Goal: Information Seeking & Learning: Learn about a topic

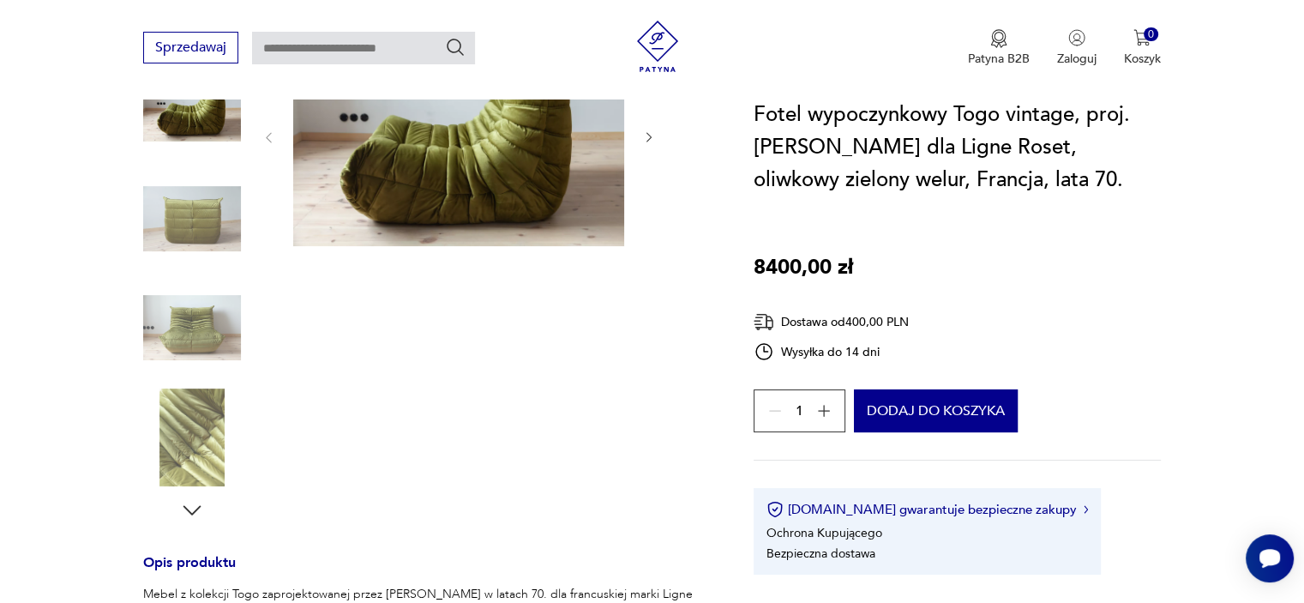
click at [198, 316] on img at bounding box center [192, 328] width 98 height 98
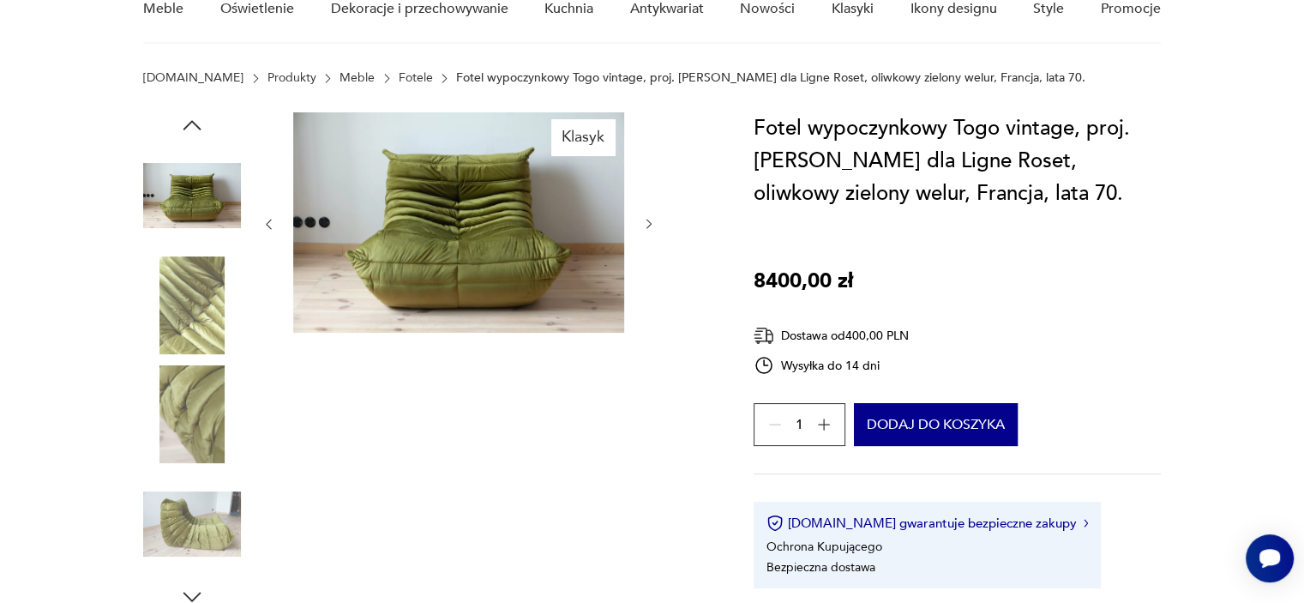
scroll to position [86, 0]
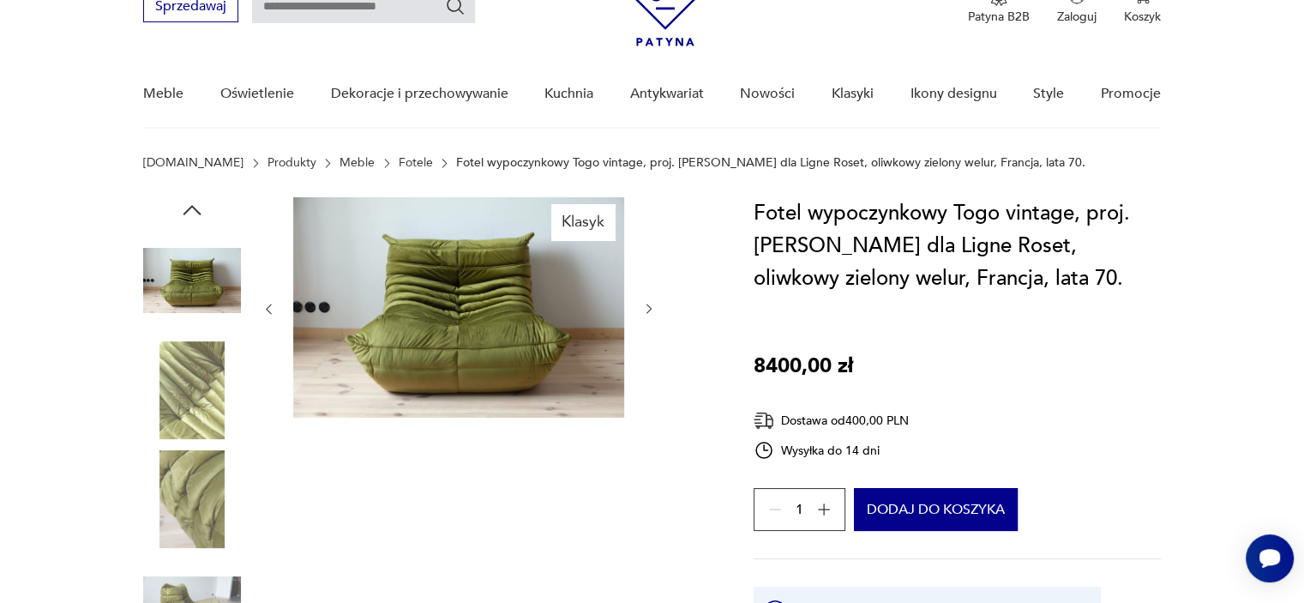
click at [459, 287] on img at bounding box center [458, 307] width 331 height 220
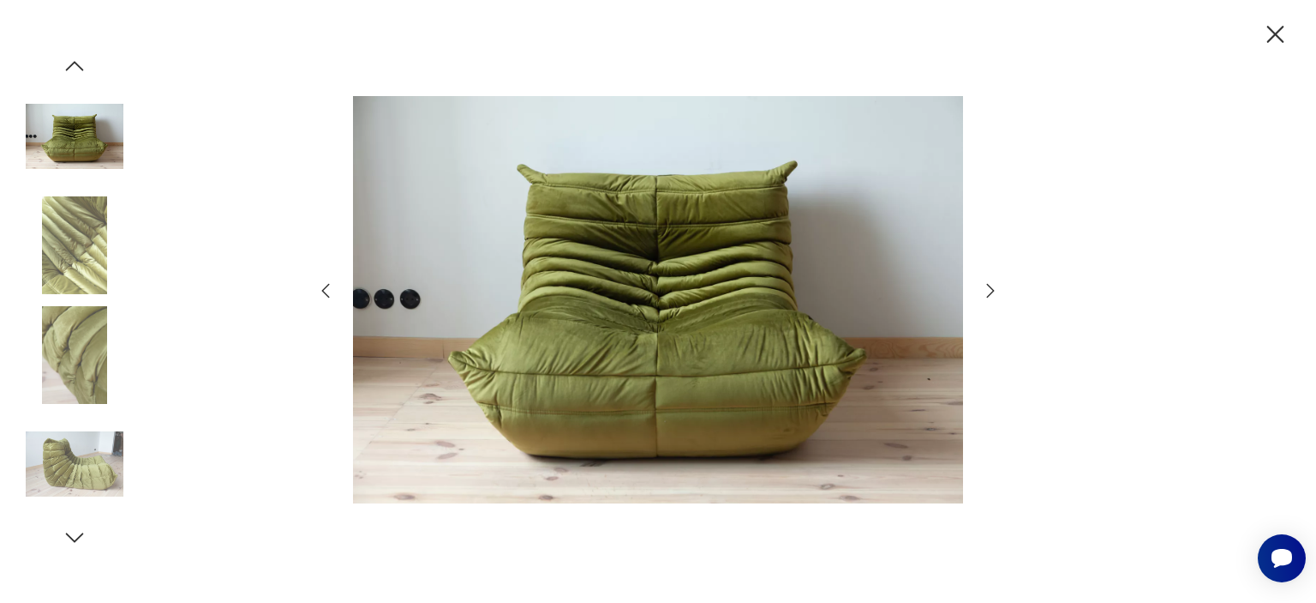
click at [992, 288] on icon "button" at bounding box center [991, 291] width 8 height 14
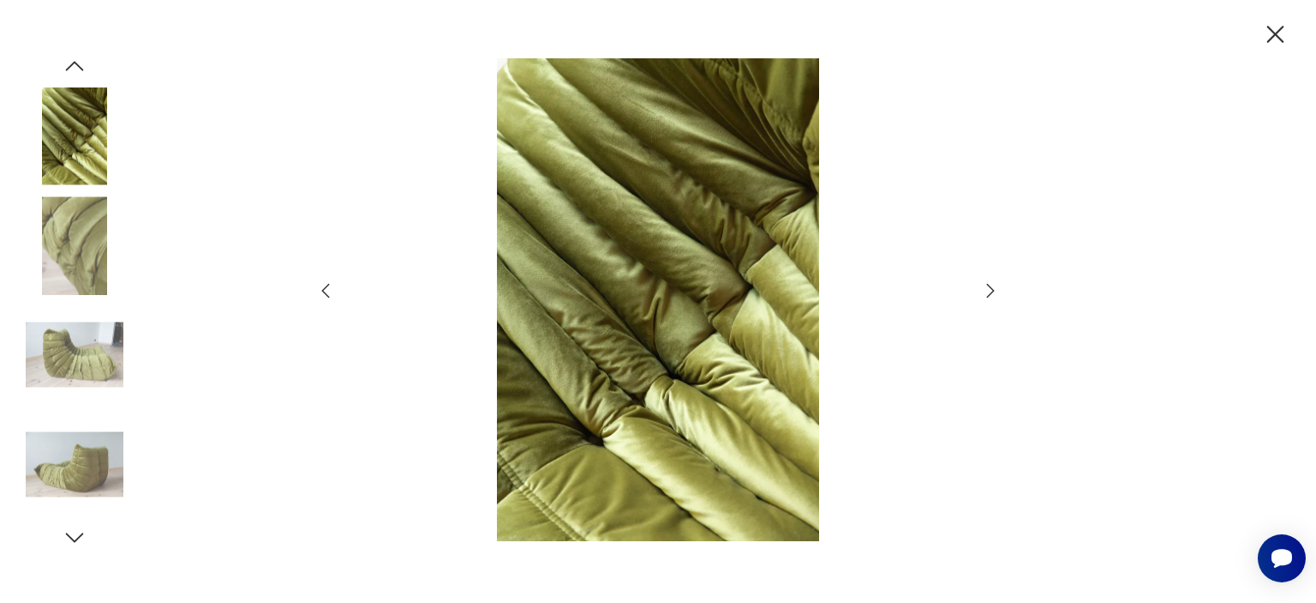
click at [992, 288] on icon "button" at bounding box center [991, 291] width 8 height 14
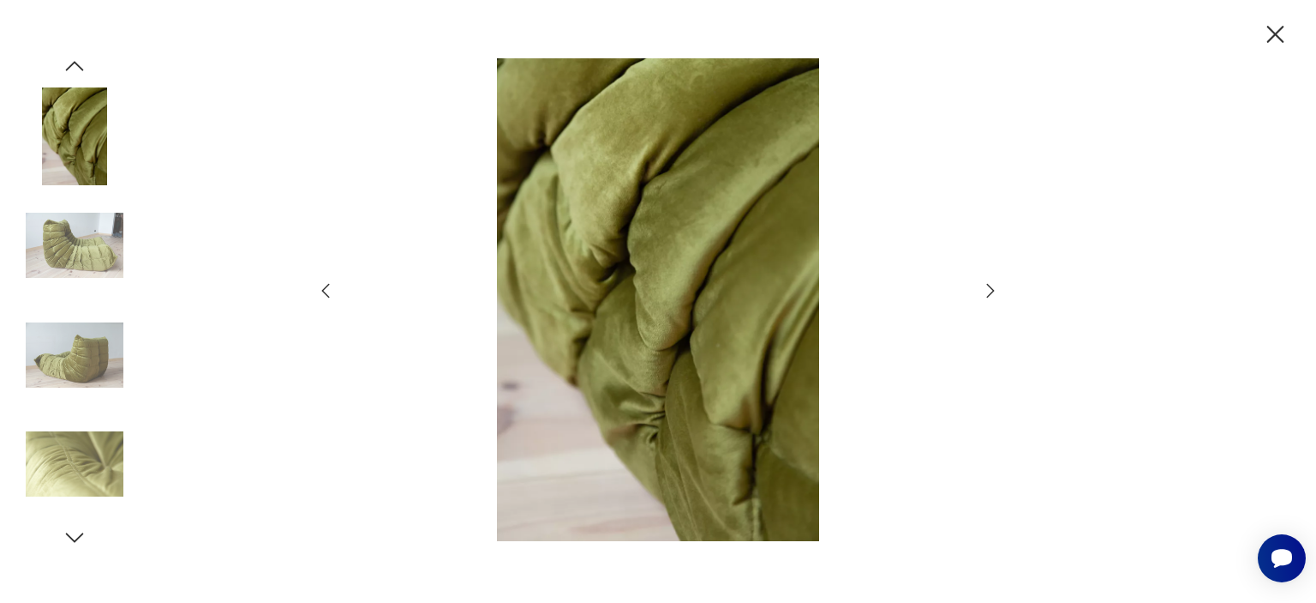
click at [992, 288] on icon "button" at bounding box center [991, 291] width 8 height 14
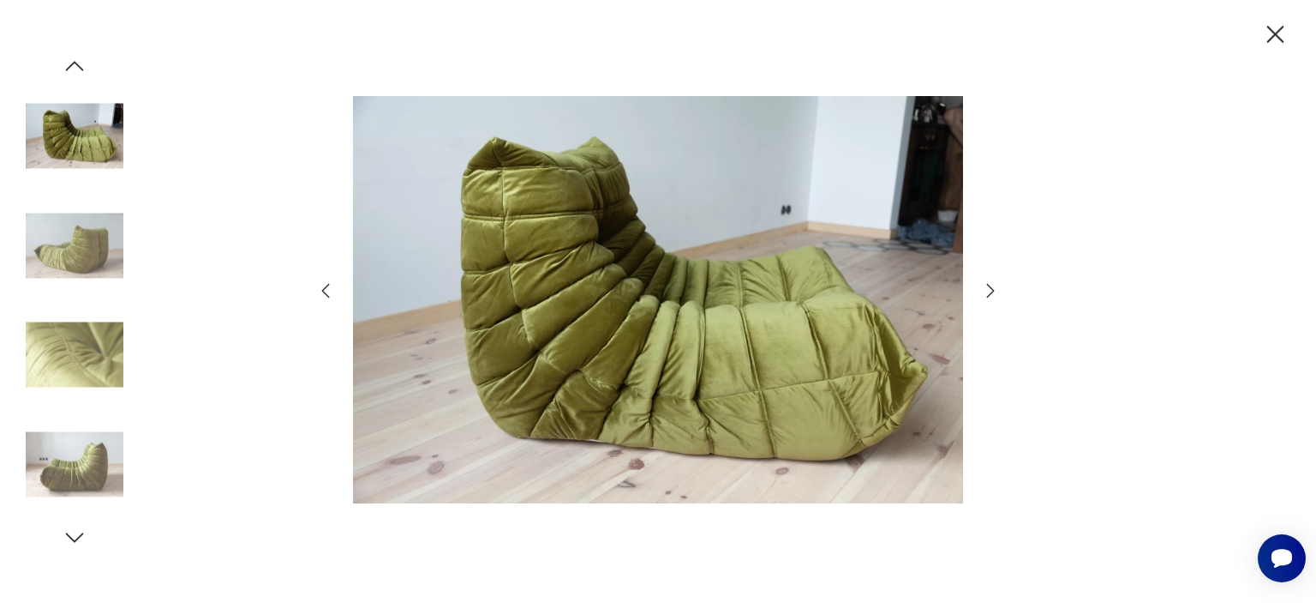
click at [992, 288] on icon "button" at bounding box center [991, 291] width 8 height 14
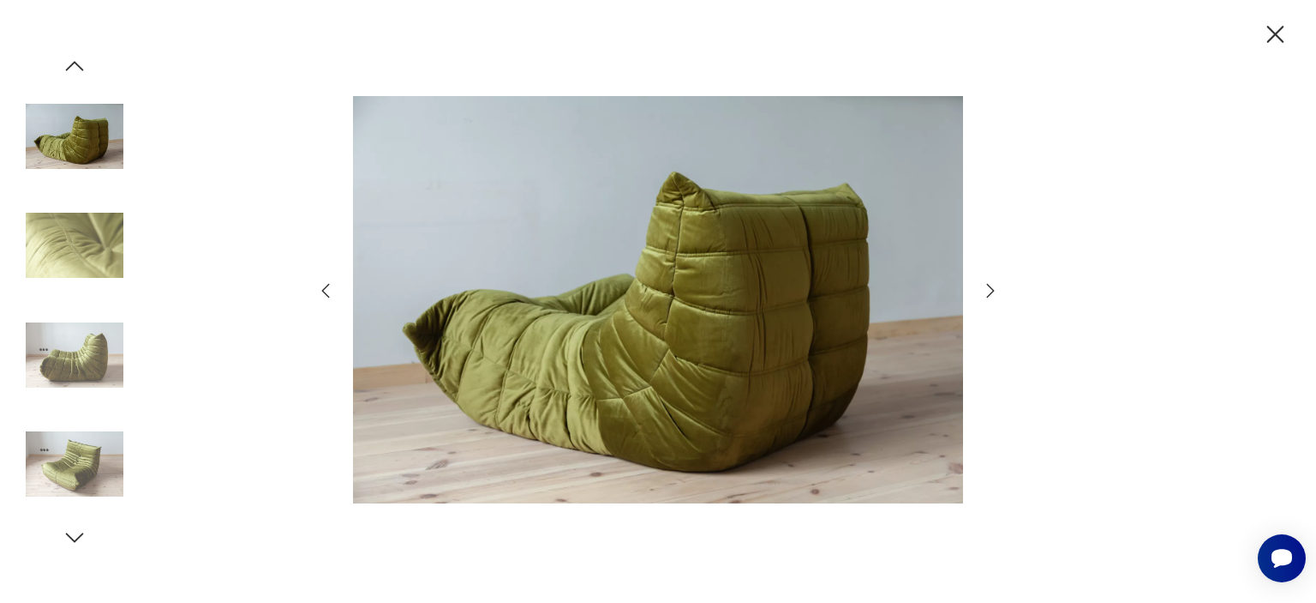
click at [1280, 37] on icon "button" at bounding box center [1276, 35] width 30 height 30
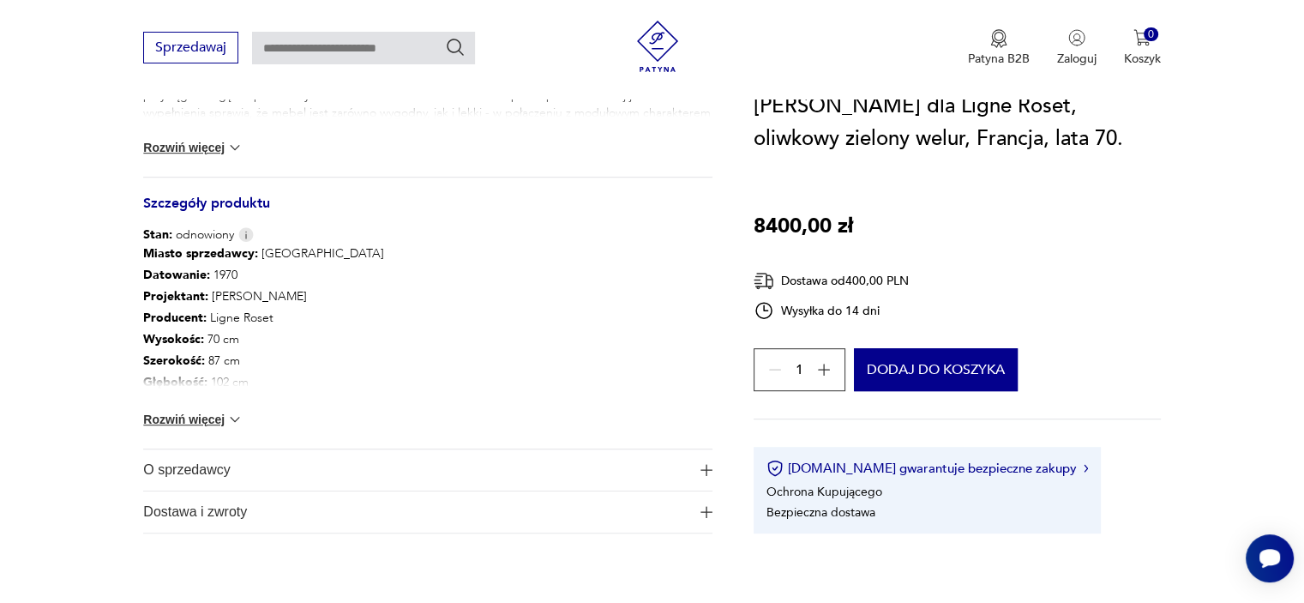
scroll to position [857, 0]
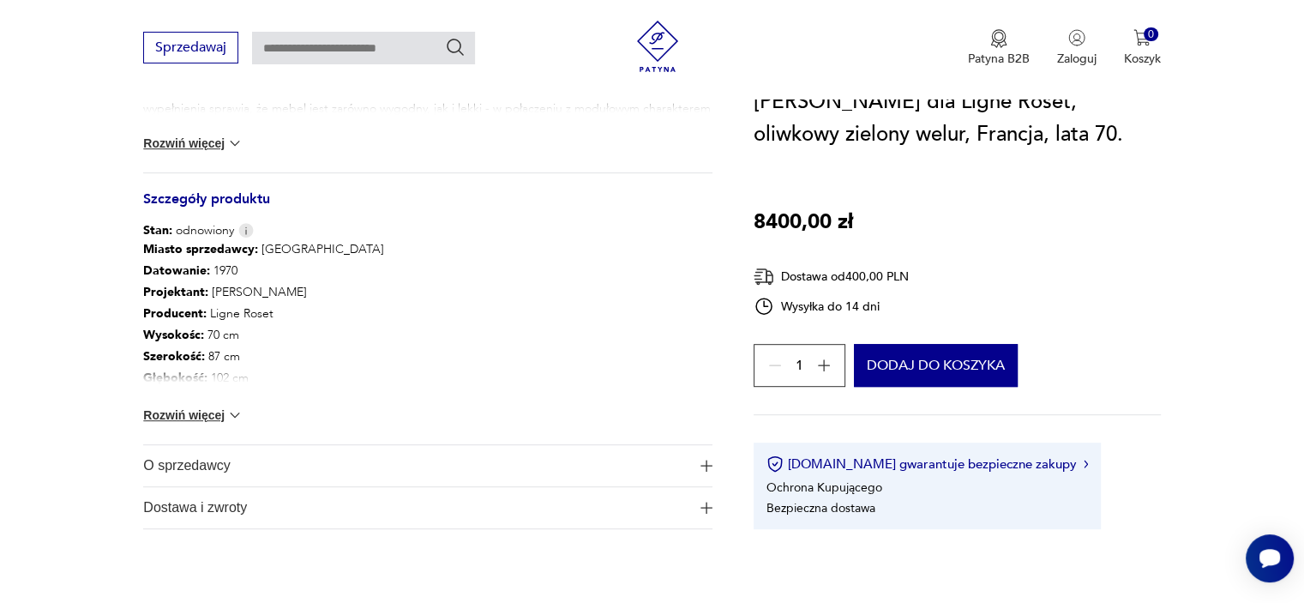
click at [190, 416] on button "Rozwiń więcej" at bounding box center [192, 414] width 99 height 17
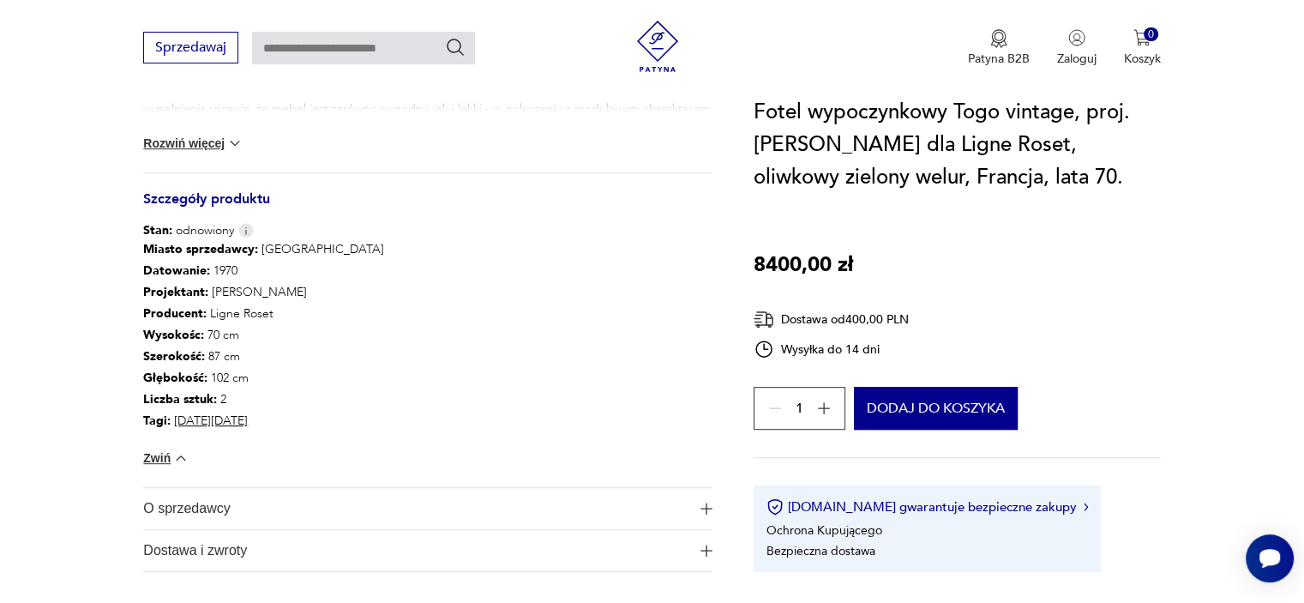
click at [175, 143] on button "Rozwiń więcej" at bounding box center [192, 143] width 99 height 17
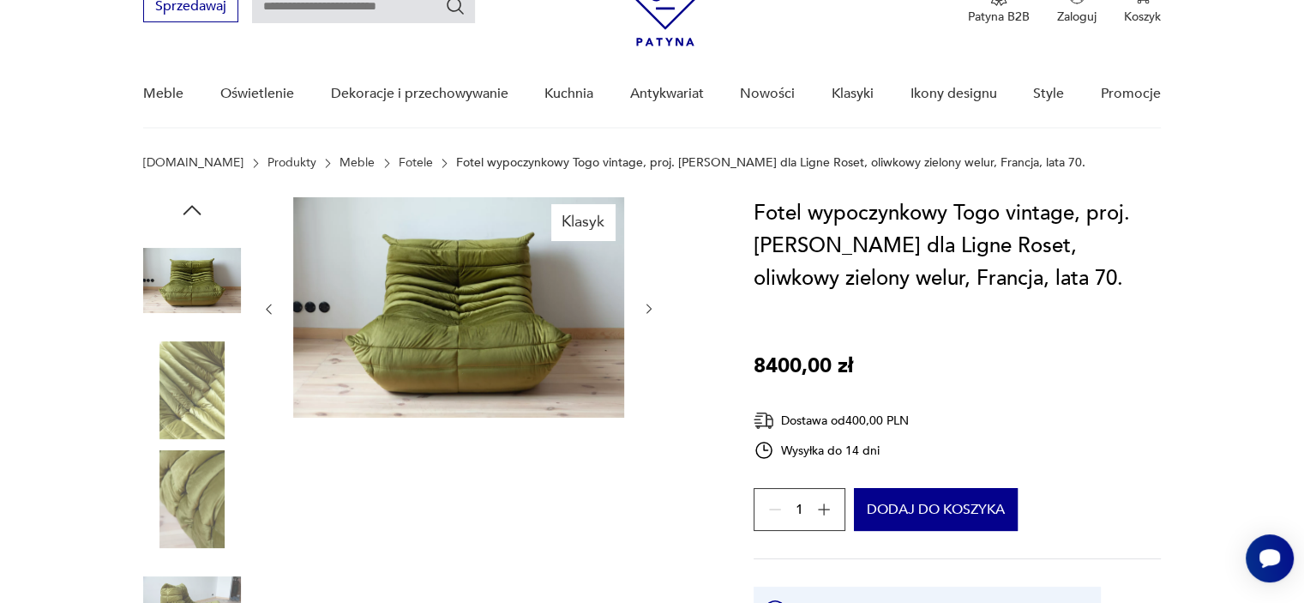
scroll to position [0, 0]
